Goal: Register for event/course

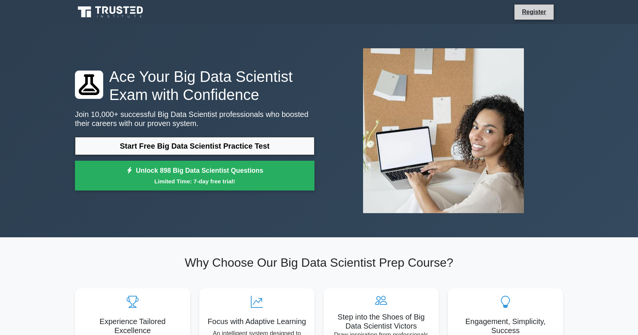
click at [528, 17] on li "Register" at bounding box center [534, 12] width 40 height 16
click at [530, 14] on link "Register" at bounding box center [534, 11] width 33 height 9
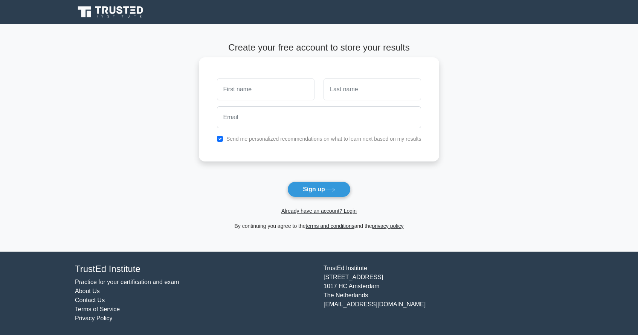
click at [290, 88] on input "text" at bounding box center [266, 89] width 98 height 22
type input "Precious"
click at [338, 87] on input "text" at bounding box center [373, 89] width 98 height 22
type input "Olowookere"
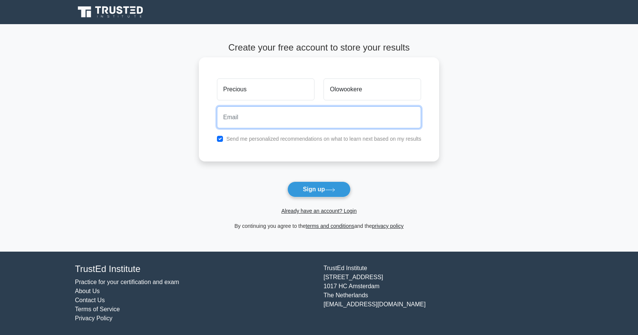
click at [262, 118] on input "email" at bounding box center [319, 117] width 205 height 22
type input "preciousolowookere18@gmail.com"
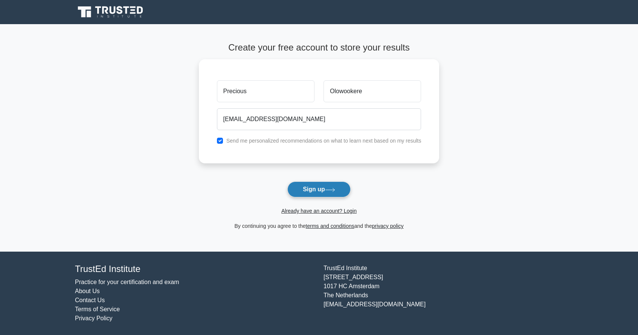
click at [305, 189] on button "Sign up" at bounding box center [318, 189] width 63 height 16
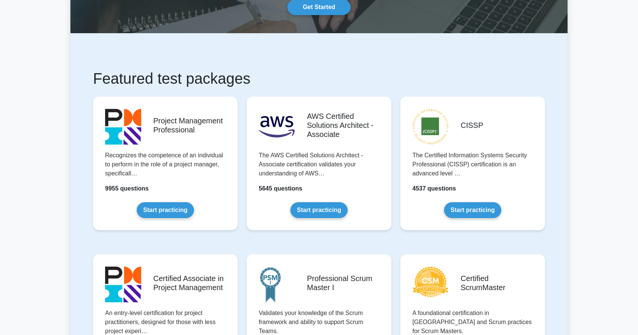
scroll to position [81, 0]
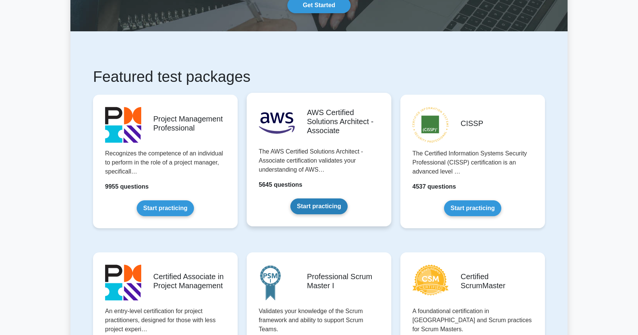
click at [315, 211] on link "Start practicing" at bounding box center [318, 206] width 57 height 16
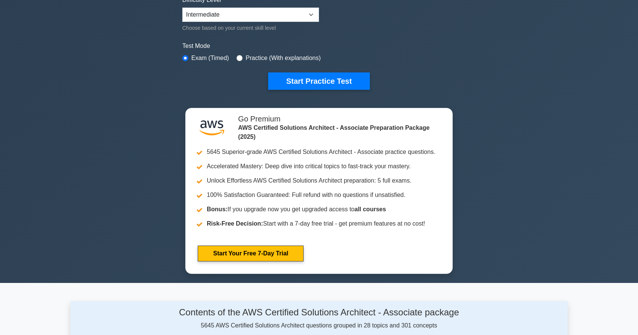
scroll to position [196, 0]
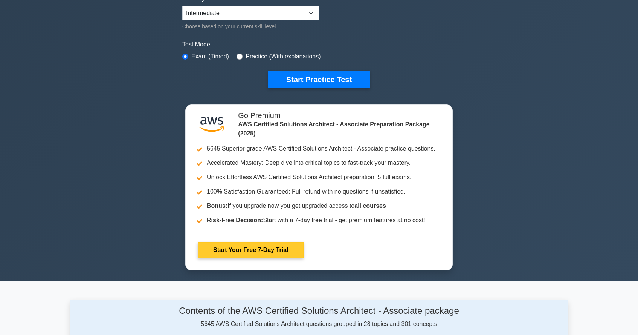
click at [270, 251] on link "Start Your Free 7-Day Trial" at bounding box center [251, 250] width 106 height 16
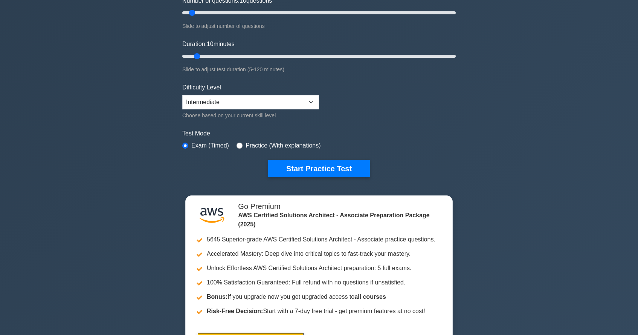
scroll to position [108, 0]
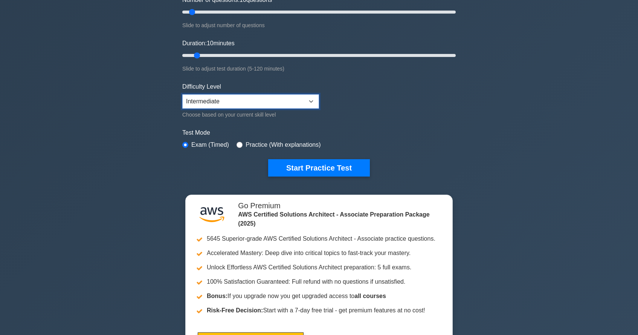
click at [313, 99] on select "Beginner Intermediate Expert" at bounding box center [250, 101] width 137 height 14
click at [182, 94] on select "Beginner Intermediate Expert" at bounding box center [250, 101] width 137 height 14
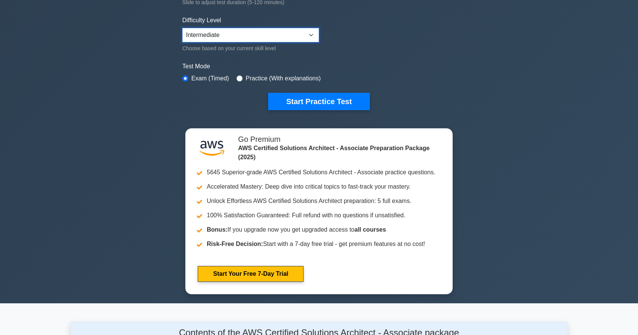
scroll to position [174, 0]
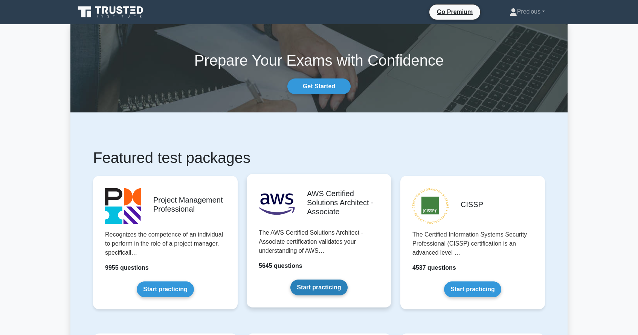
click at [316, 291] on link "Start practicing" at bounding box center [318, 287] width 57 height 16
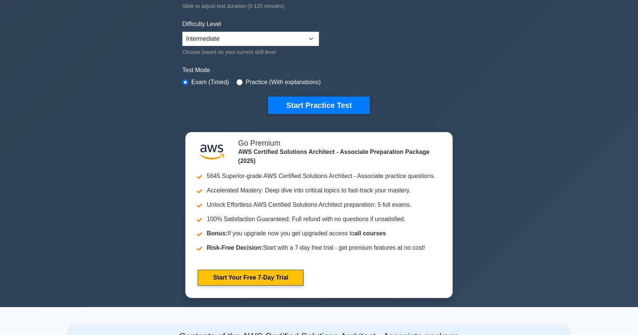
scroll to position [168, 0]
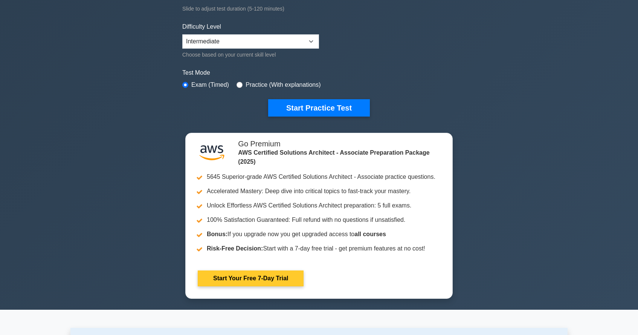
click at [246, 277] on link "Start Your Free 7-Day Trial" at bounding box center [251, 278] width 106 height 16
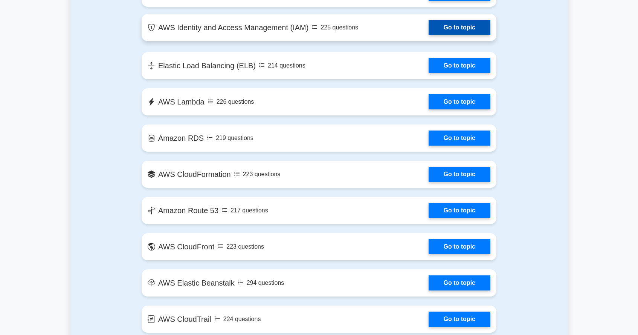
scroll to position [636, 0]
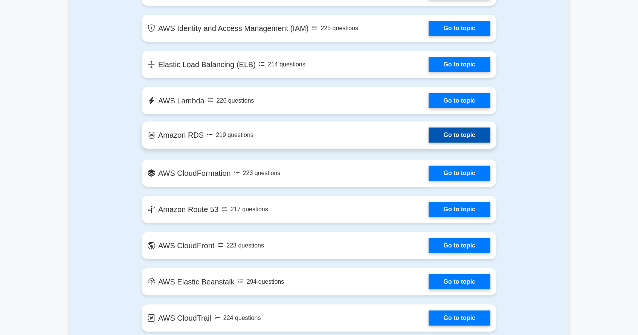
click at [476, 134] on link "Go to topic" at bounding box center [460, 134] width 62 height 15
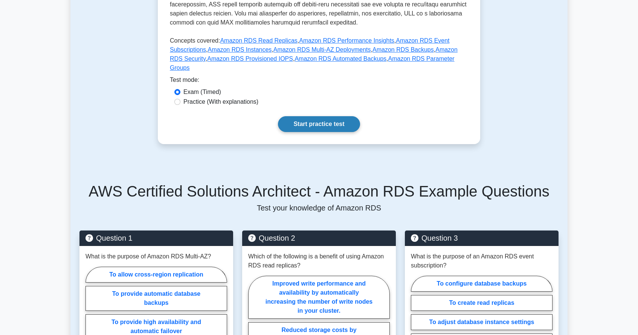
scroll to position [318, 0]
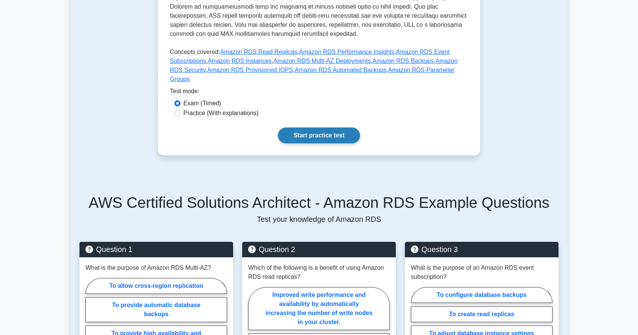
click at [312, 127] on link "Start practice test" at bounding box center [319, 135] width 82 height 16
